Goal: Information Seeking & Learning: Compare options

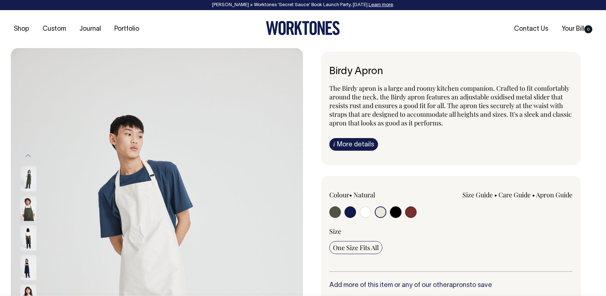
select select "Natural"
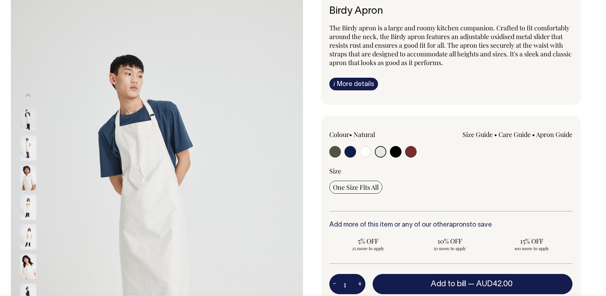
scroll to position [61, 0]
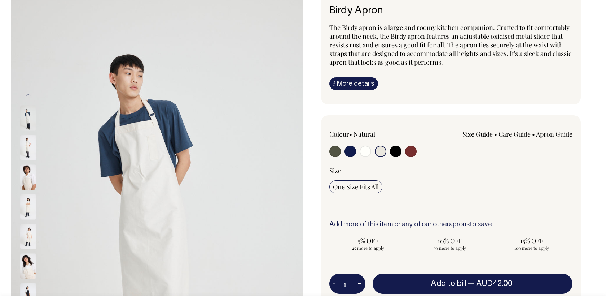
click at [347, 150] on input "radio" at bounding box center [351, 151] width 12 height 12
radio input "true"
select select "Dark Navy"
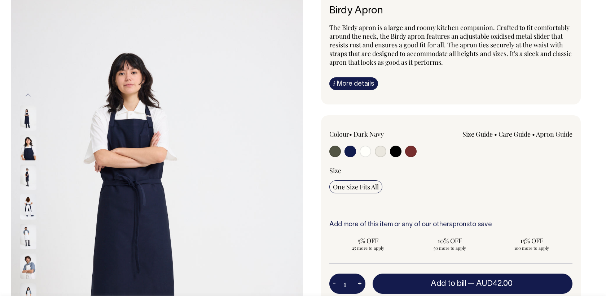
click at [331, 154] on input "radio" at bounding box center [336, 151] width 12 height 12
radio input "true"
select select "Olive"
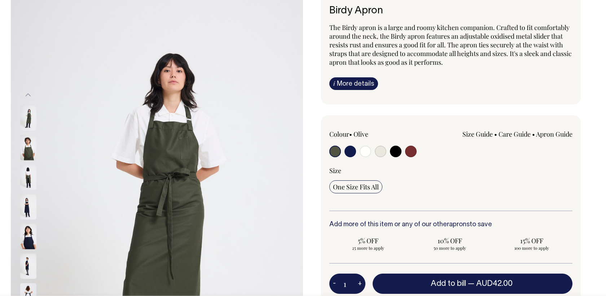
click at [353, 159] on div "Colour • Olive Size Guide cm" at bounding box center [451, 170] width 243 height 81
click at [353, 158] on label at bounding box center [351, 151] width 12 height 13
click at [353, 157] on input "radio" at bounding box center [351, 151] width 12 height 12
radio input "true"
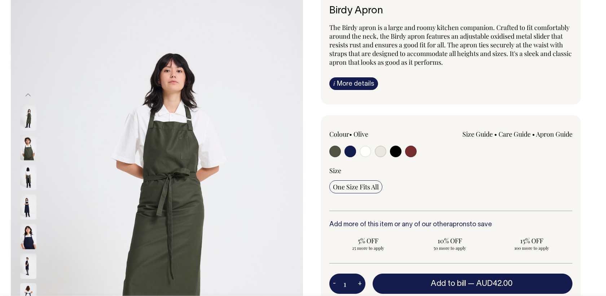
select select "Dark Navy"
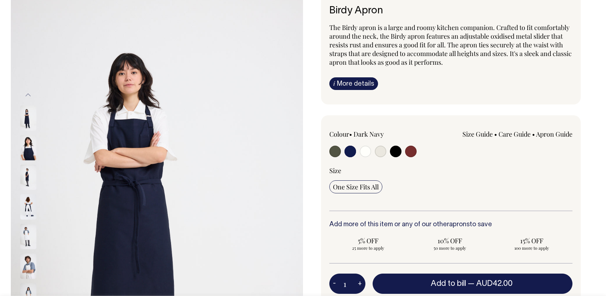
click at [364, 157] on label at bounding box center [366, 151] width 12 height 13
click at [364, 157] on input "radio" at bounding box center [366, 151] width 12 height 12
radio input "true"
select select "Off-White"
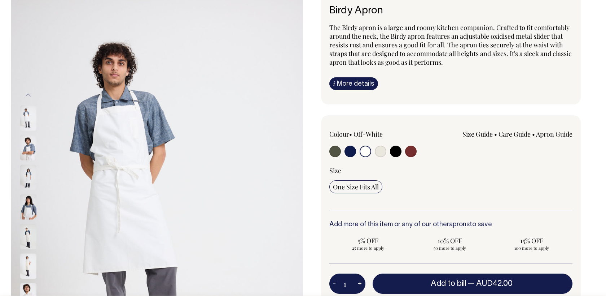
click at [384, 153] on input "radio" at bounding box center [381, 151] width 12 height 12
radio input "true"
select select "Natural"
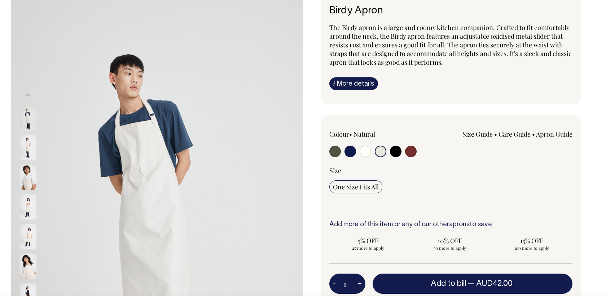
click at [395, 152] on input "radio" at bounding box center [396, 151] width 12 height 12
radio input "true"
select select "Black"
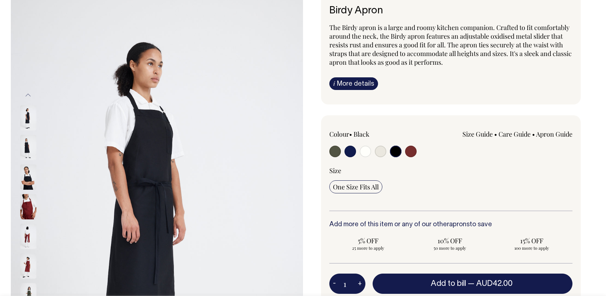
click at [408, 154] on input "radio" at bounding box center [411, 151] width 12 height 12
radio input "true"
select select "Burgundy"
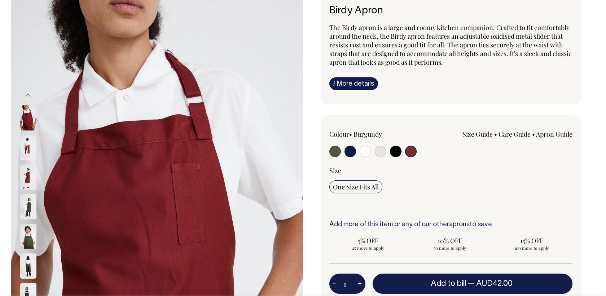
click at [351, 153] on input "radio" at bounding box center [351, 151] width 12 height 12
radio input "true"
select select "Dark Navy"
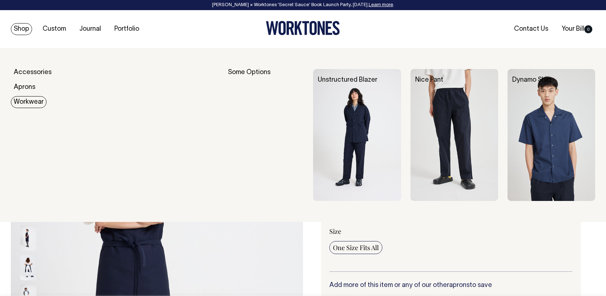
click at [32, 105] on link "Workwear" at bounding box center [29, 102] width 36 height 12
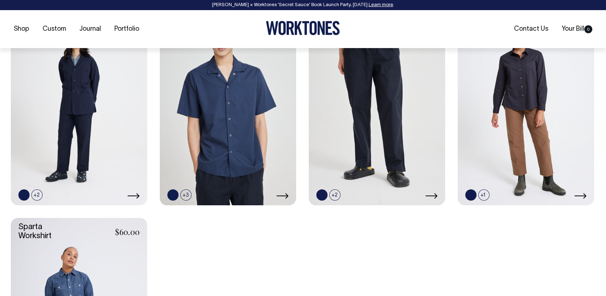
scroll to position [359, 0]
click at [372, 121] on link at bounding box center [377, 102] width 136 height 205
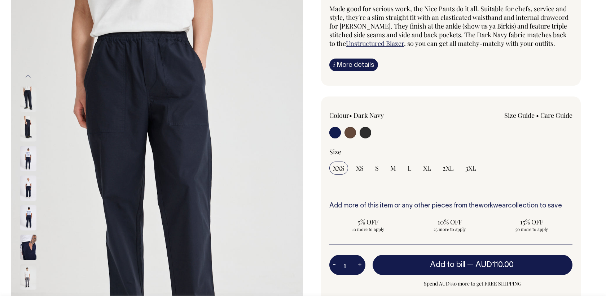
scroll to position [80, 0]
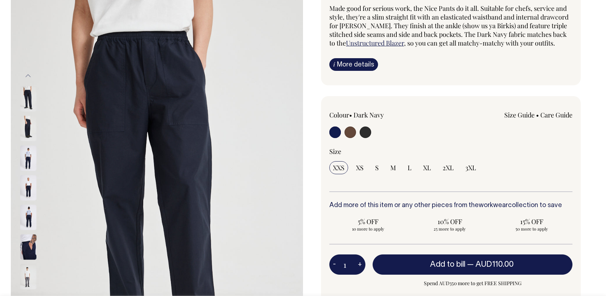
click at [24, 127] on img at bounding box center [28, 128] width 16 height 25
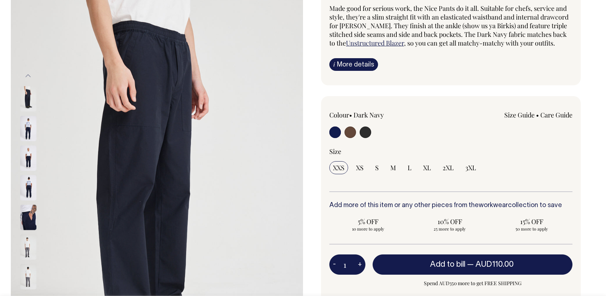
click at [22, 158] on img at bounding box center [28, 157] width 16 height 25
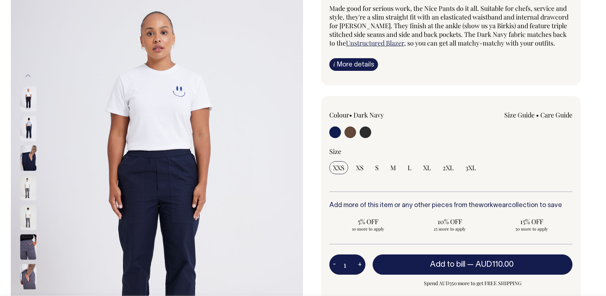
click at [22, 186] on img at bounding box center [28, 187] width 16 height 25
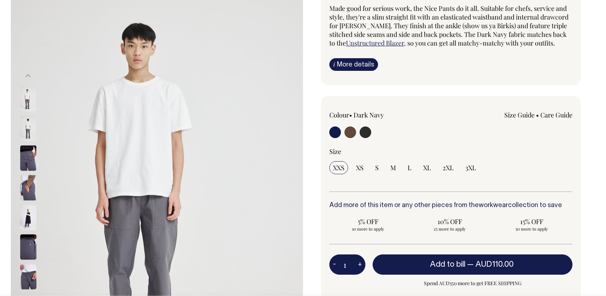
click at [23, 212] on img at bounding box center [28, 217] width 16 height 25
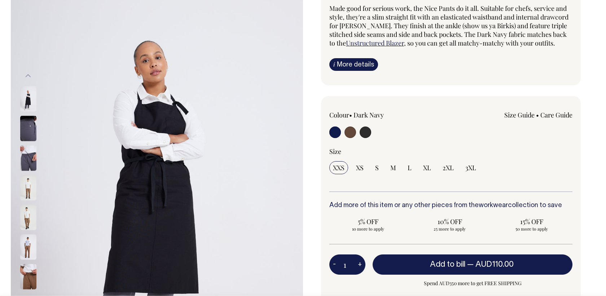
click at [26, 245] on img at bounding box center [28, 246] width 16 height 25
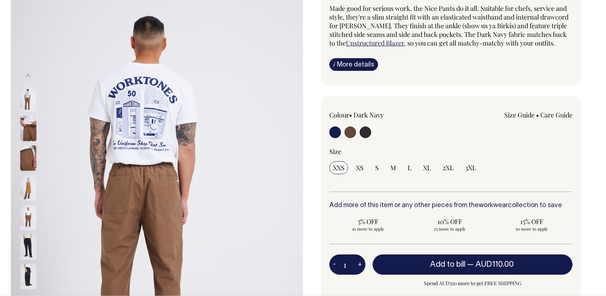
click at [25, 269] on img at bounding box center [28, 276] width 16 height 25
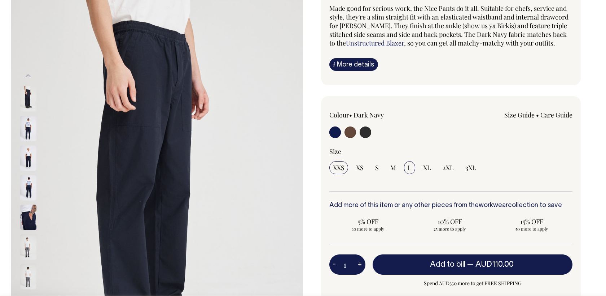
click at [408, 170] on span "L" at bounding box center [410, 167] width 4 height 9
click at [408, 170] on input "L" at bounding box center [409, 167] width 11 height 13
radio input "true"
select select "L"
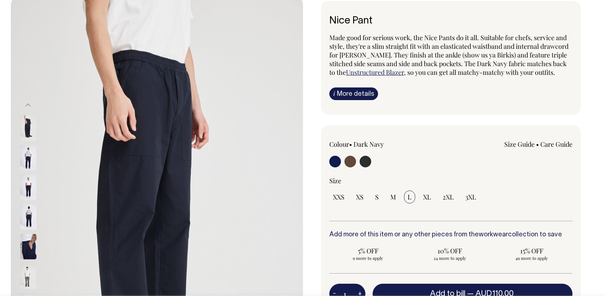
scroll to position [51, 0]
